Goal: Find specific page/section: Find specific page/section

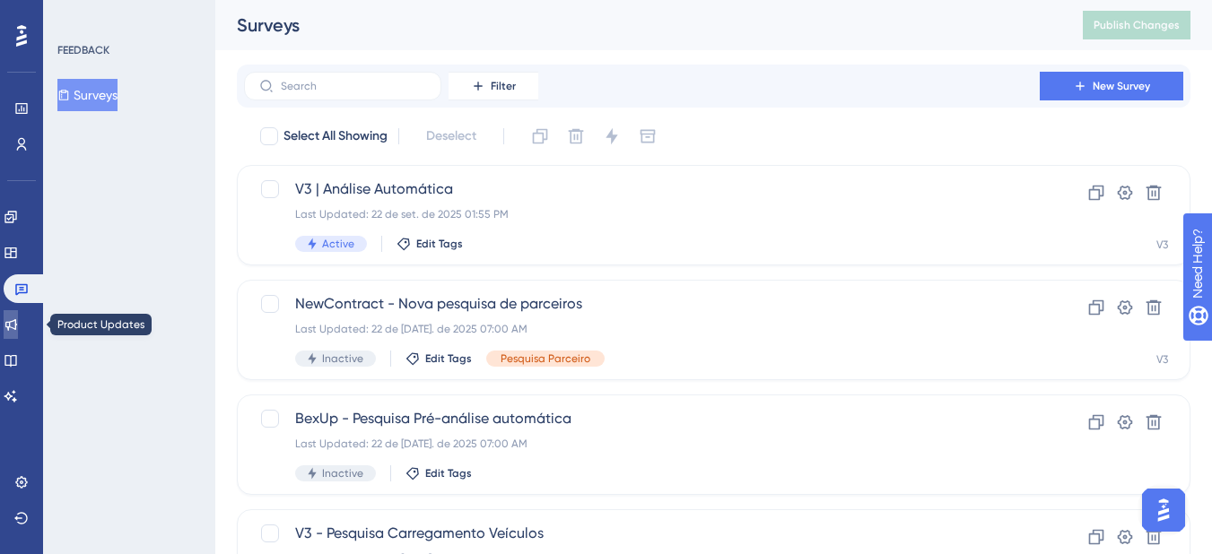
click at [17, 325] on icon at bounding box center [11, 325] width 12 height 12
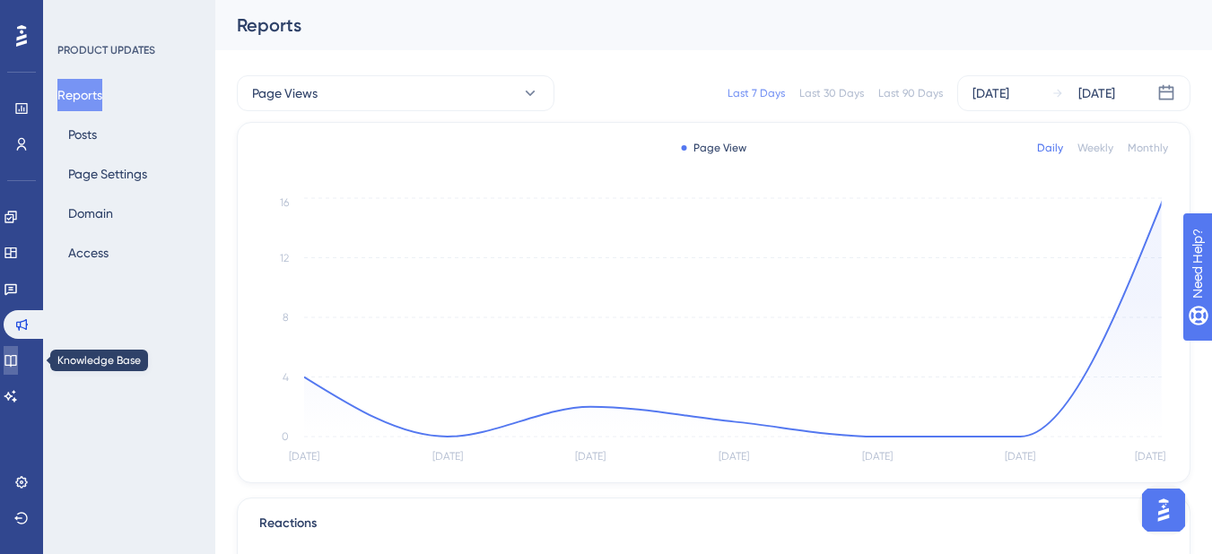
click at [10, 354] on link at bounding box center [11, 360] width 14 height 29
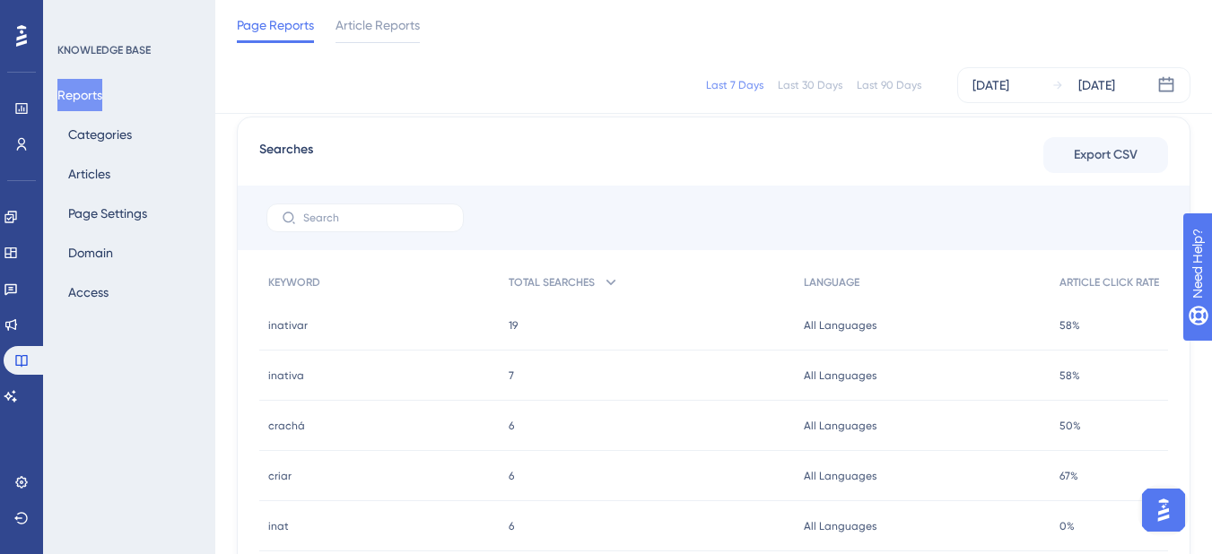
scroll to position [718, 0]
click at [876, 85] on div "Last 90 Days" at bounding box center [889, 85] width 65 height 14
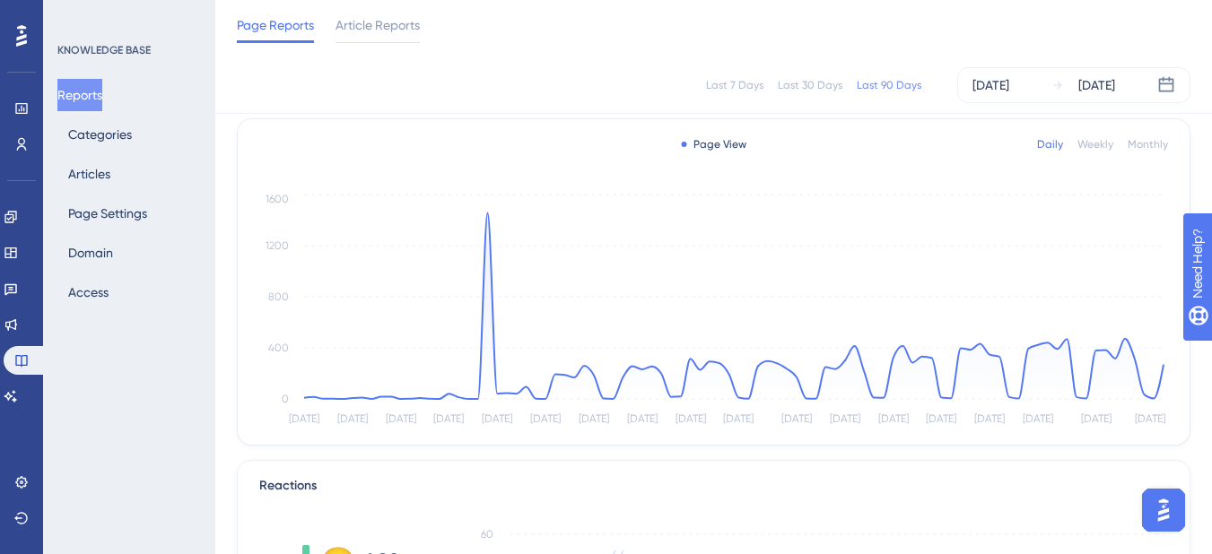
scroll to position [0, 0]
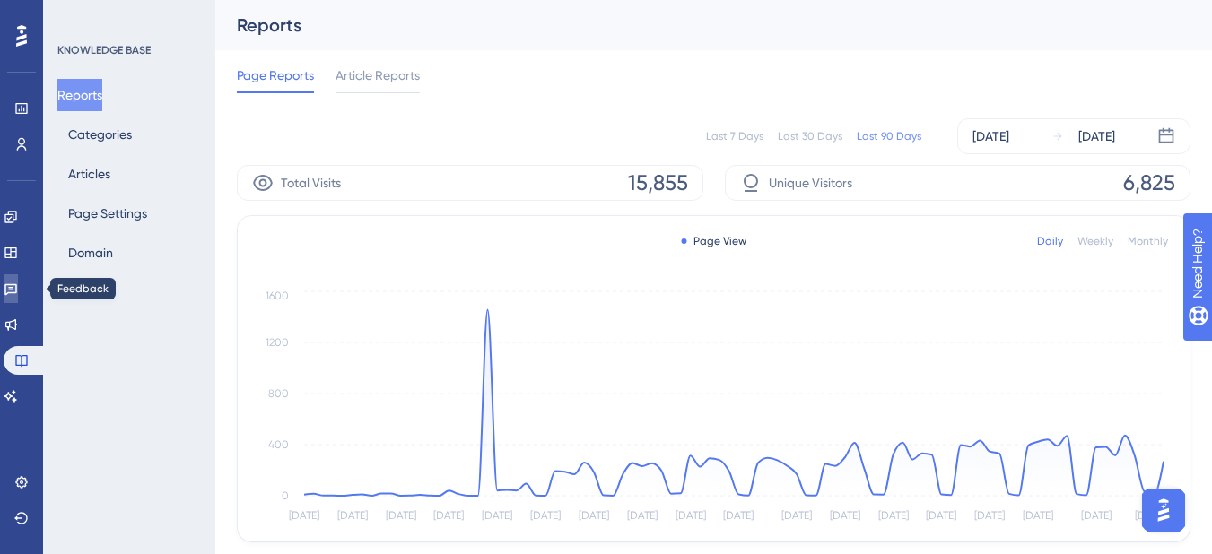
click at [18, 297] on link at bounding box center [11, 289] width 14 height 29
